Goal: Navigation & Orientation: Find specific page/section

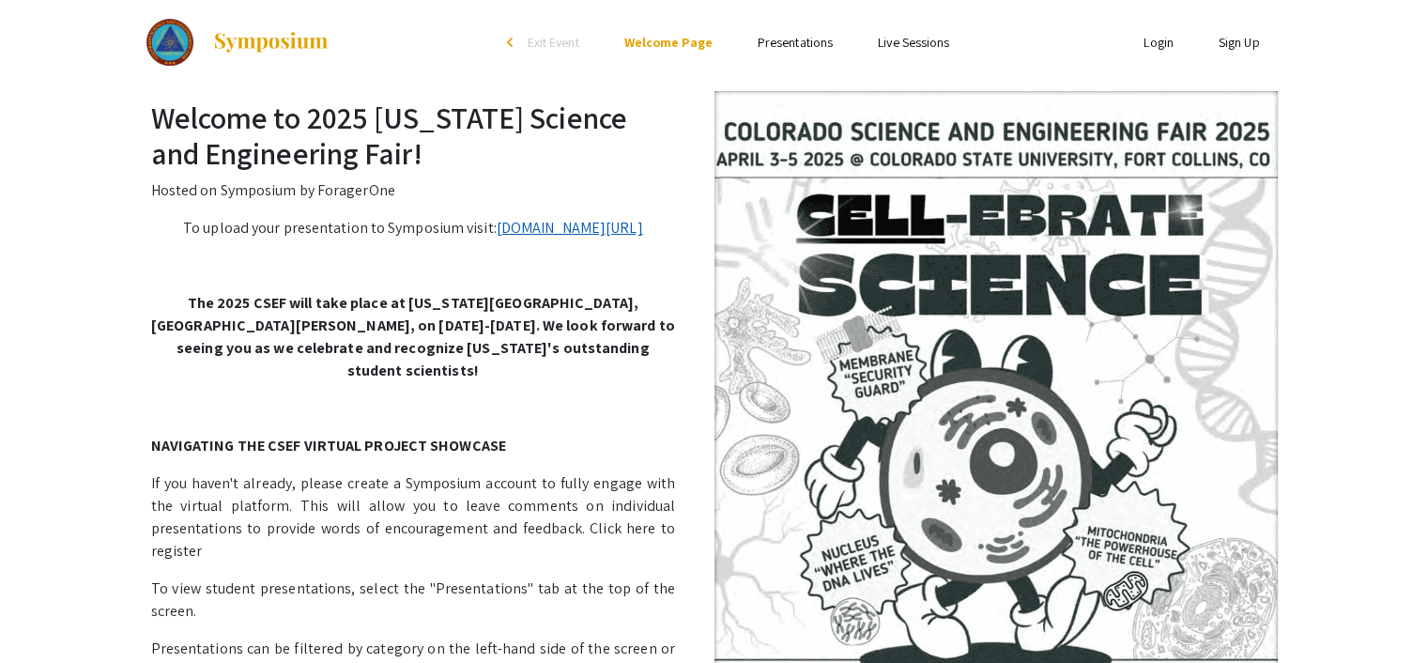
click at [497, 238] on link "symposium.foragerone.com/2025-csef/submission" at bounding box center [570, 228] width 146 height 20
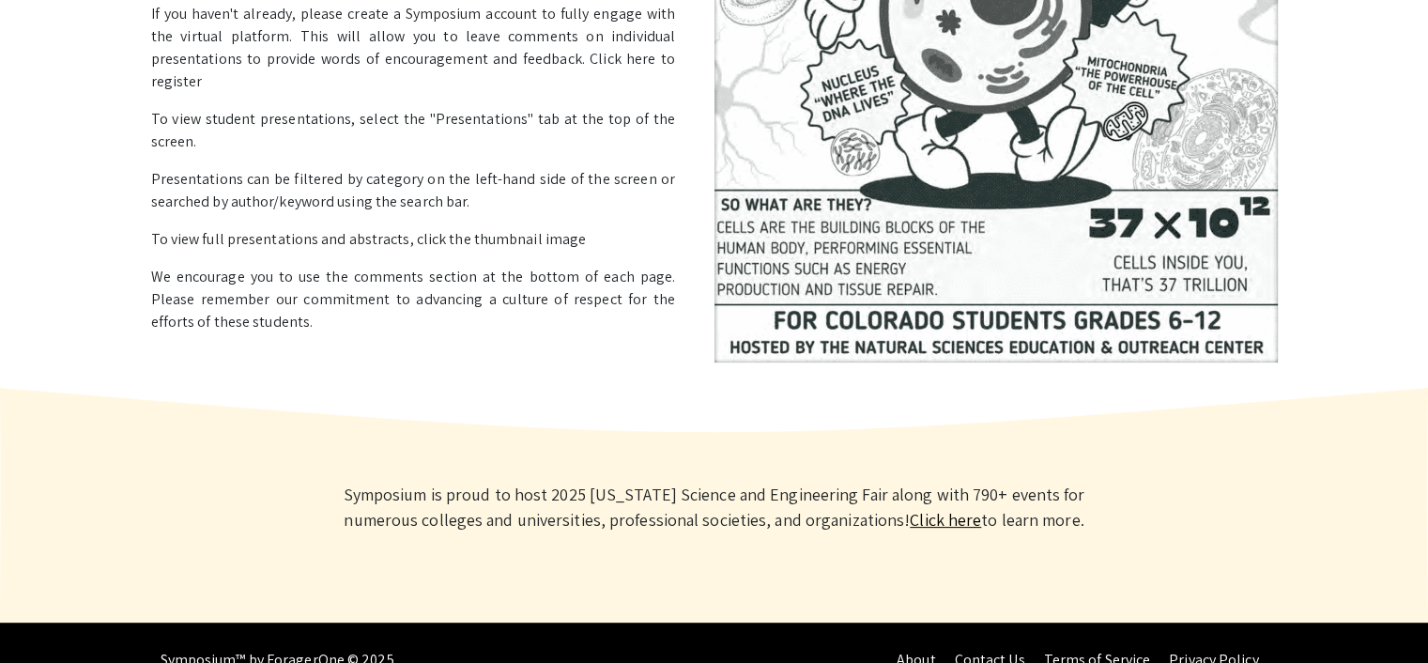
scroll to position [504, 0]
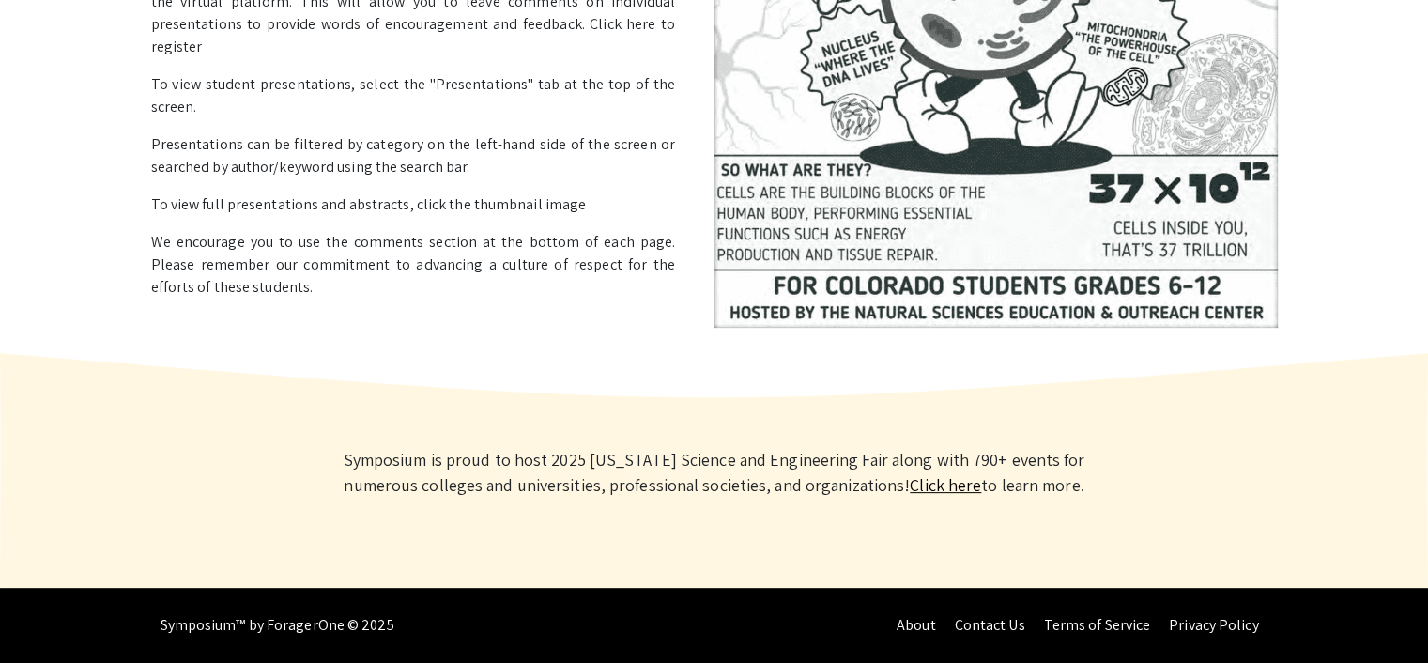
click at [910, 489] on link "Click here" at bounding box center [945, 485] width 71 height 22
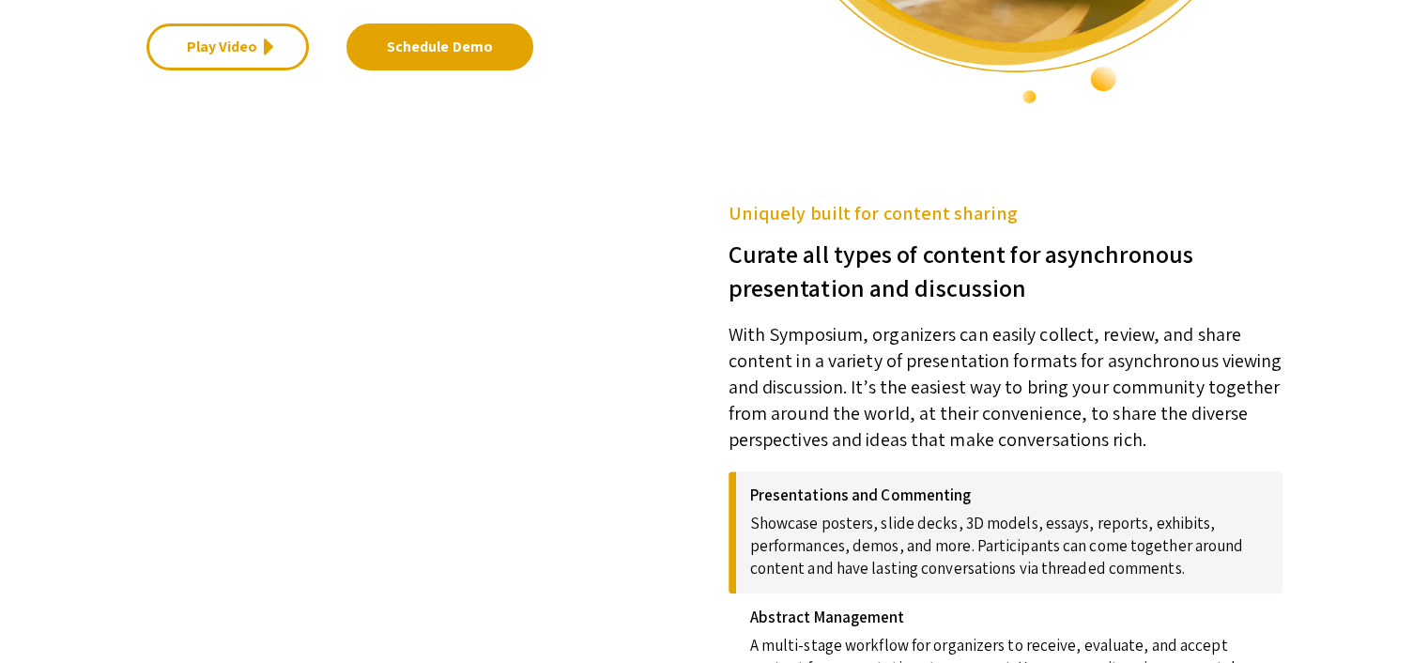
scroll to position [94, 0]
